Goal: Information Seeking & Learning: Learn about a topic

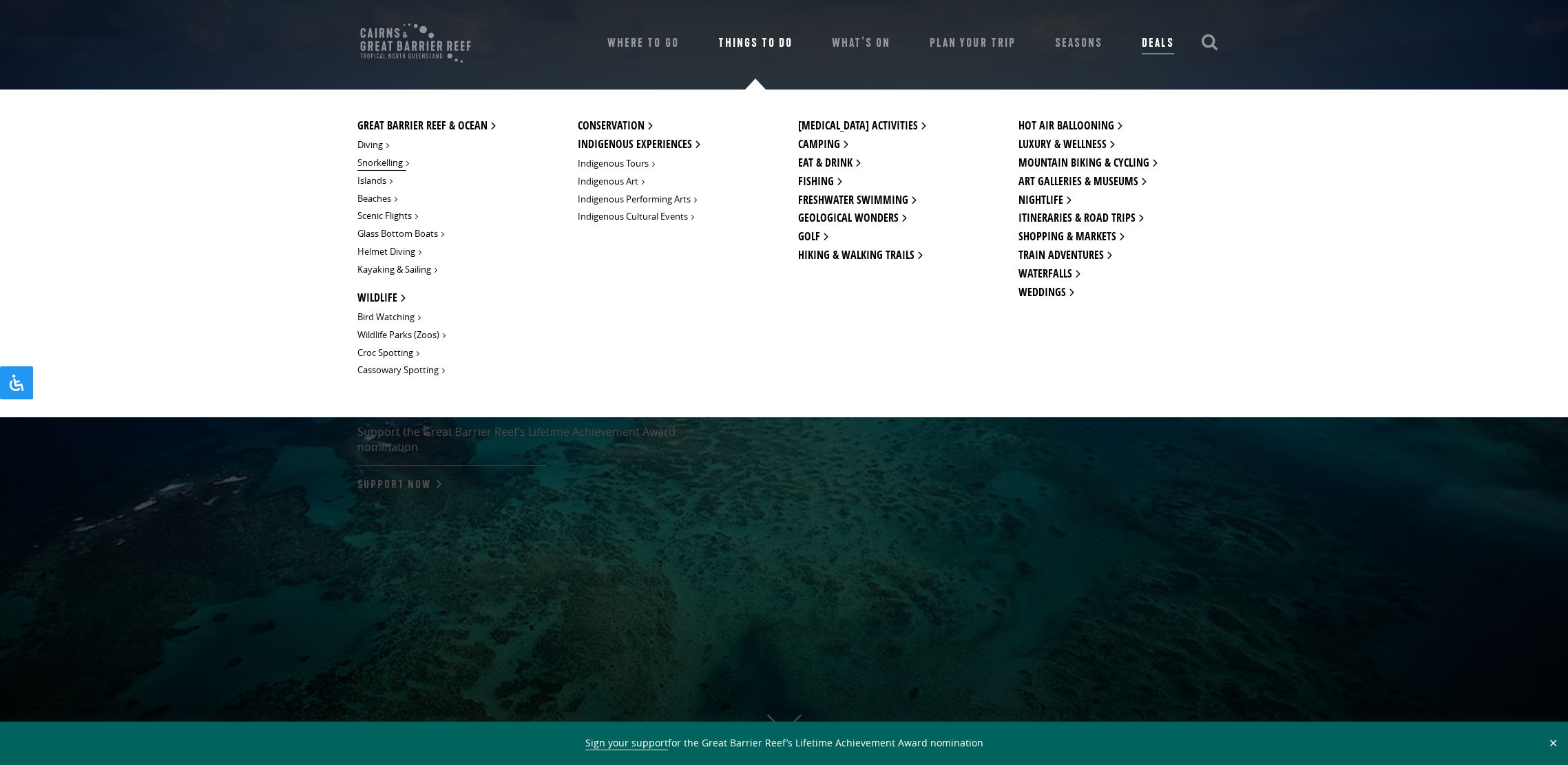
click at [394, 164] on link "Snorkelling" at bounding box center [382, 162] width 49 height 15
click at [368, 161] on link "Snorkelling" at bounding box center [382, 162] width 49 height 15
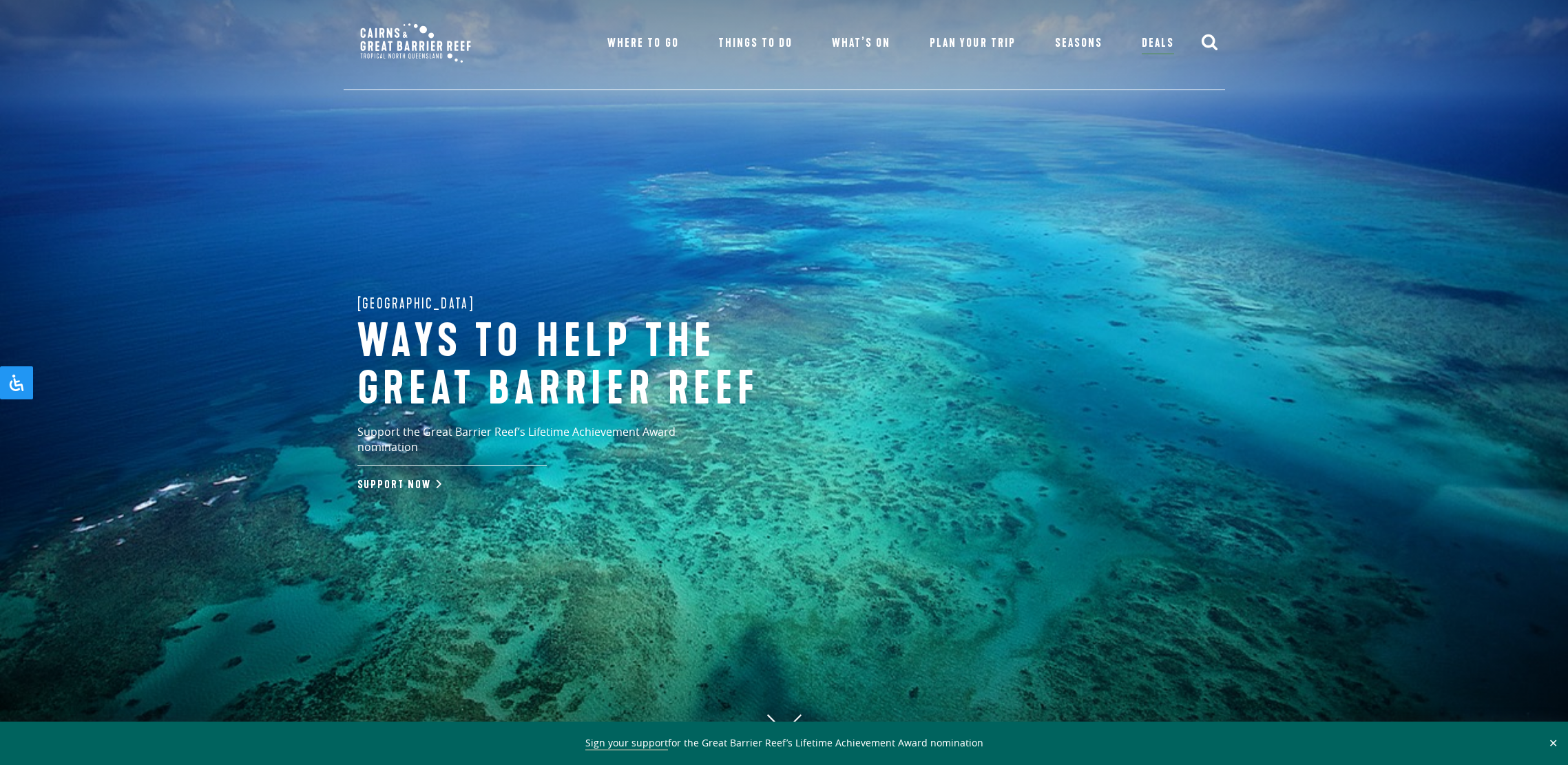
click at [1150, 42] on link "Deals" at bounding box center [1157, 44] width 32 height 21
